Goal: Book appointment/travel/reservation

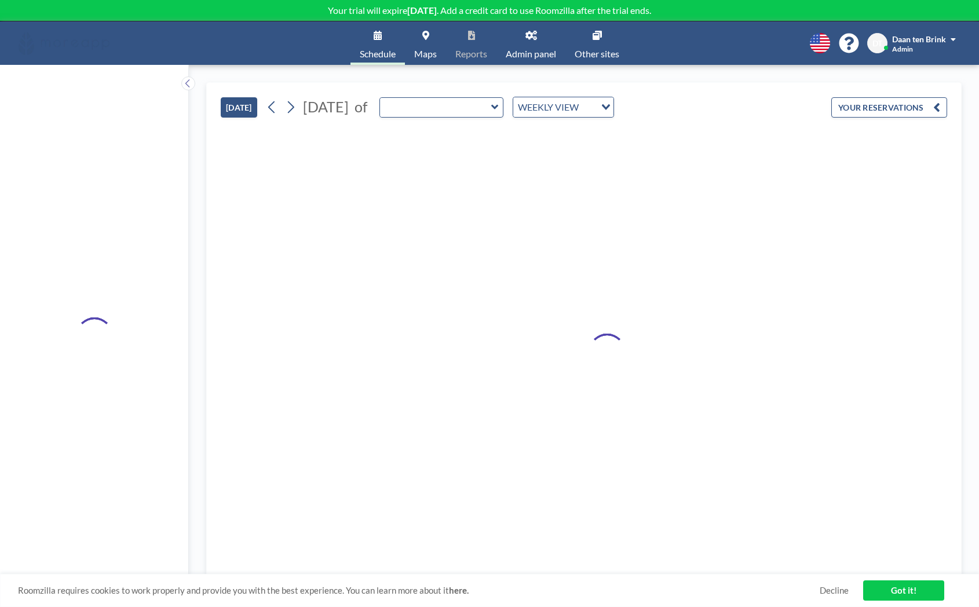
type input "Code cave"
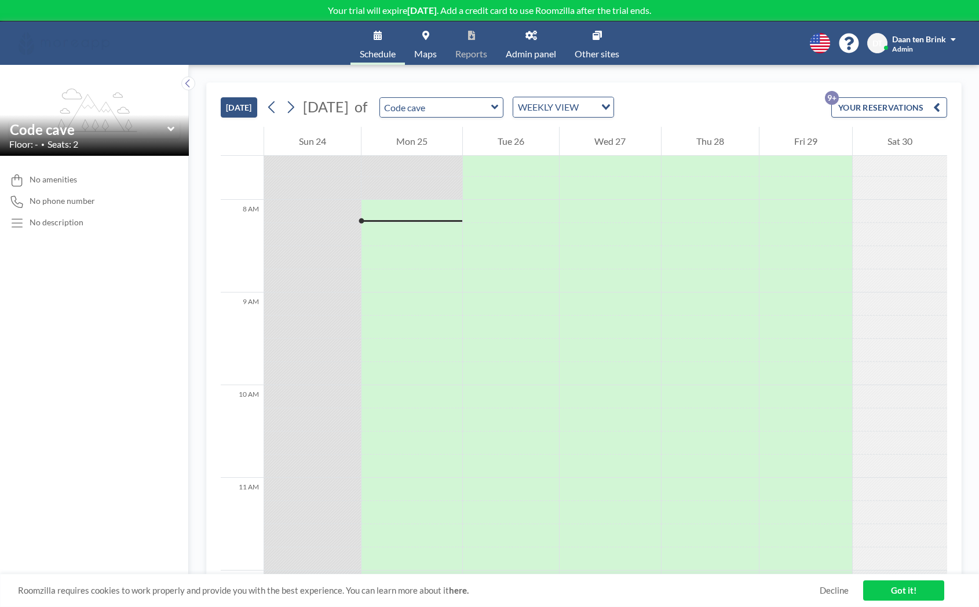
scroll to position [719, 0]
click at [487, 109] on input "text" at bounding box center [435, 107] width 111 height 19
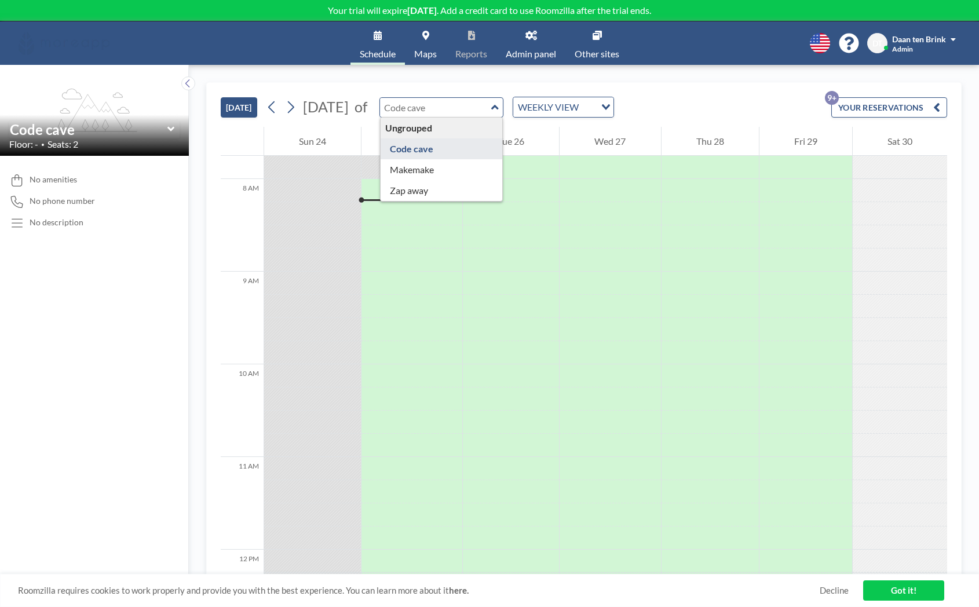
type input "Zap away"
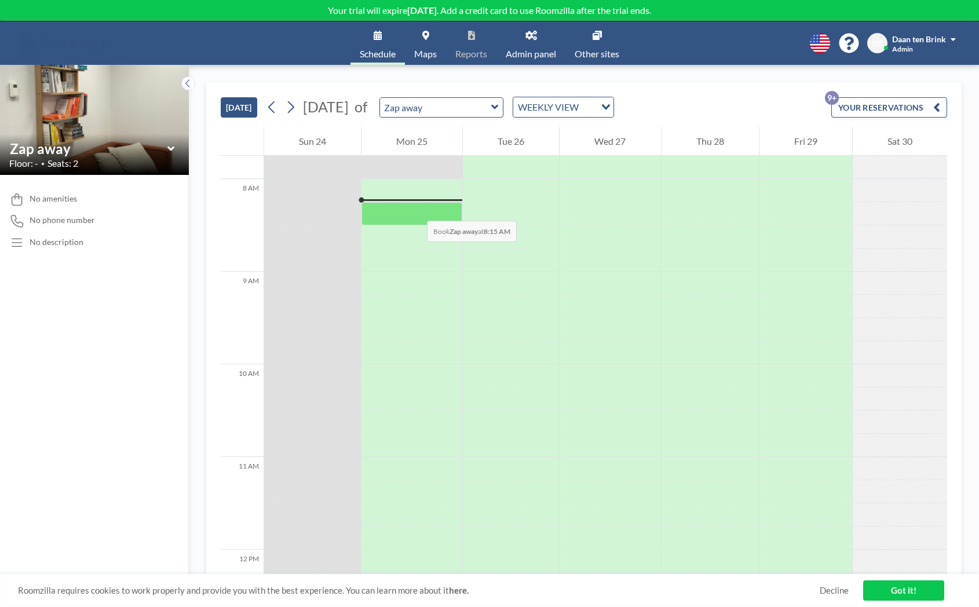
click at [416, 209] on div at bounding box center [412, 213] width 101 height 23
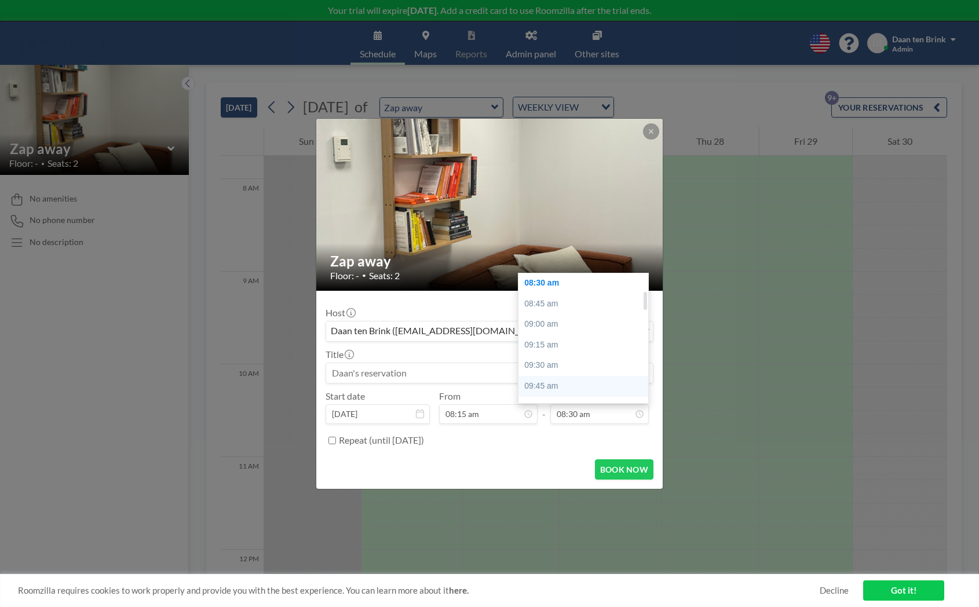
scroll to position [133, 0]
click at [587, 392] on div "10:00 am" at bounding box center [584, 398] width 130 height 21
type input "10:00 am"
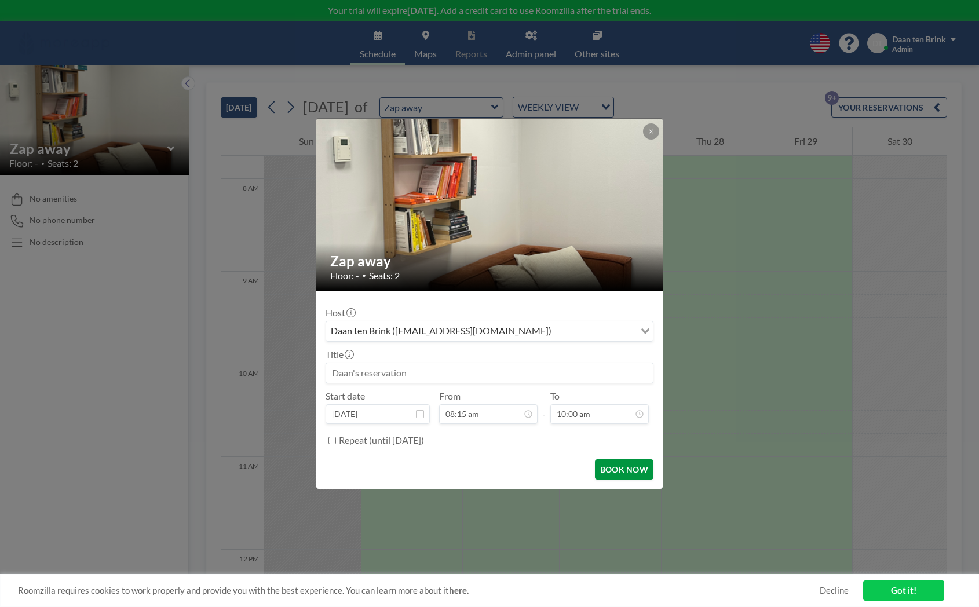
scroll to position [247, 0]
click at [611, 463] on button "BOOK NOW" at bounding box center [624, 470] width 59 height 20
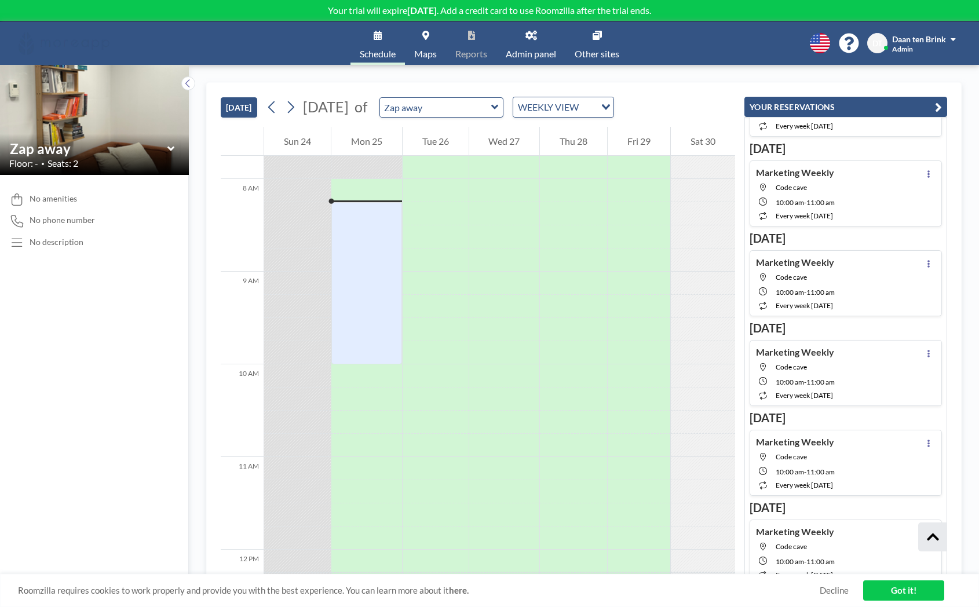
scroll to position [46, 0]
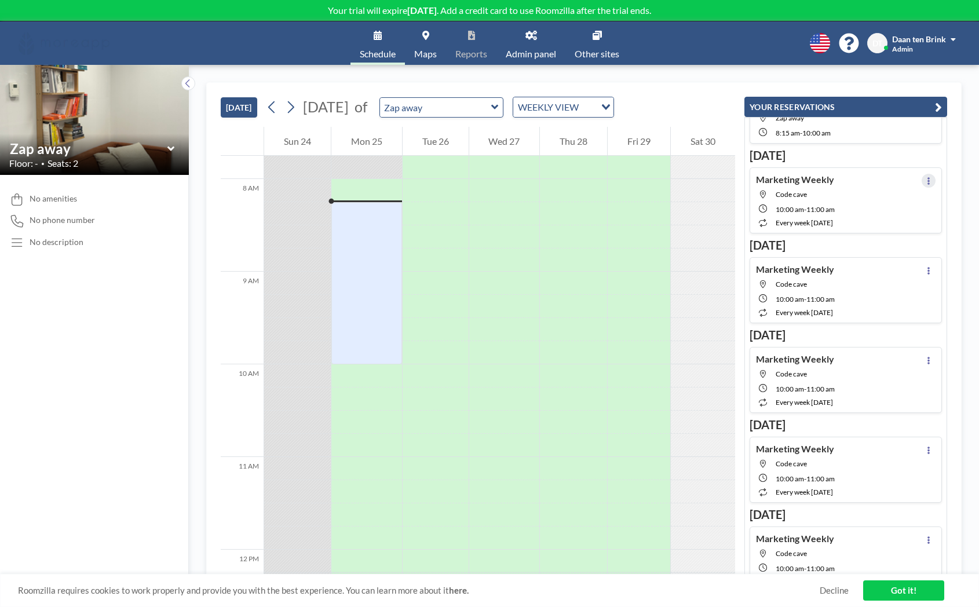
click at [929, 181] on icon at bounding box center [929, 181] width 5 height 8
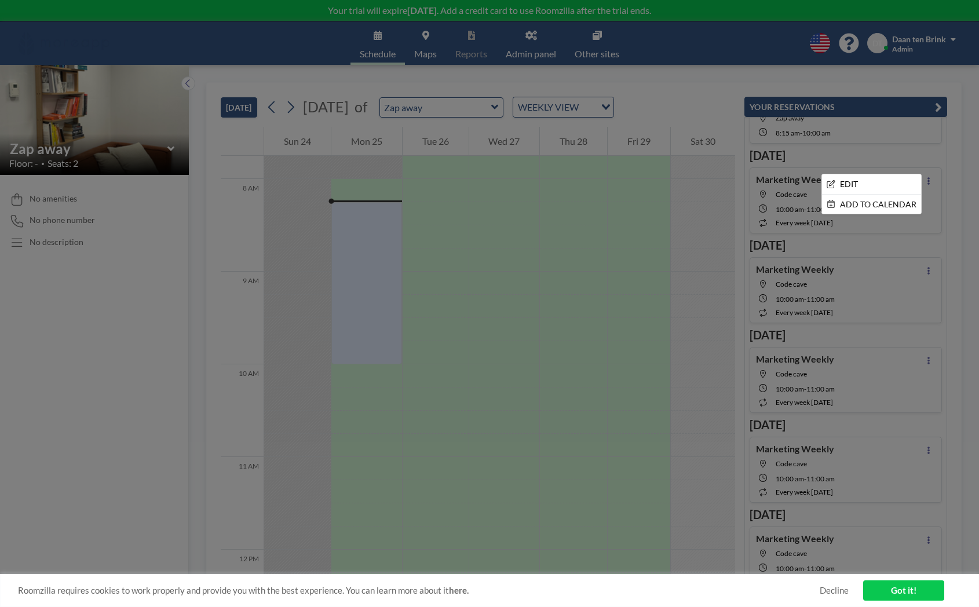
click at [944, 158] on div at bounding box center [489, 303] width 979 height 607
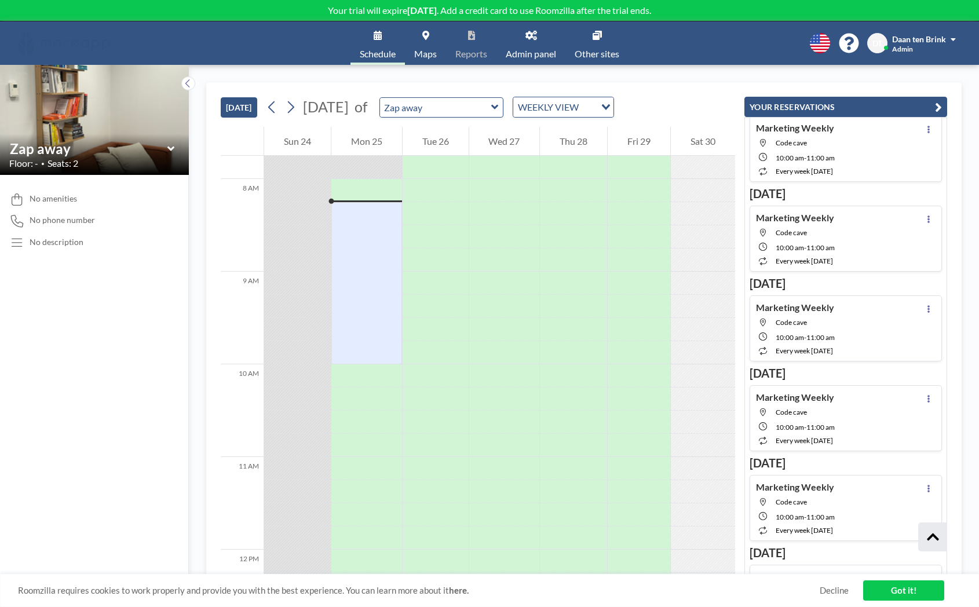
scroll to position [0, 0]
